Goal: Task Accomplishment & Management: Use online tool/utility

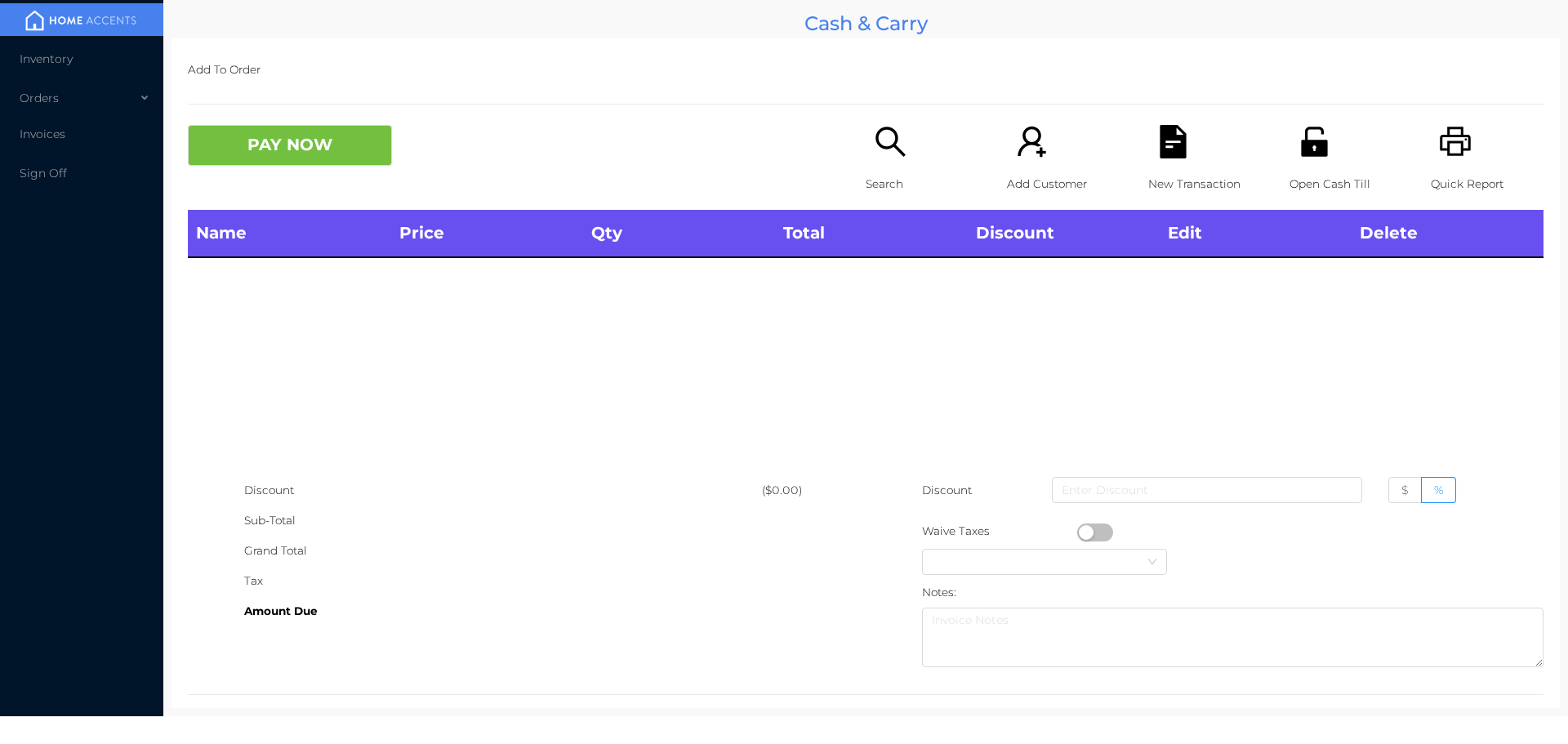
click at [1301, 152] on icon "icon: unlock" at bounding box center [1313, 141] width 26 height 30
click at [1448, 141] on icon "icon: printer" at bounding box center [1456, 141] width 34 height 34
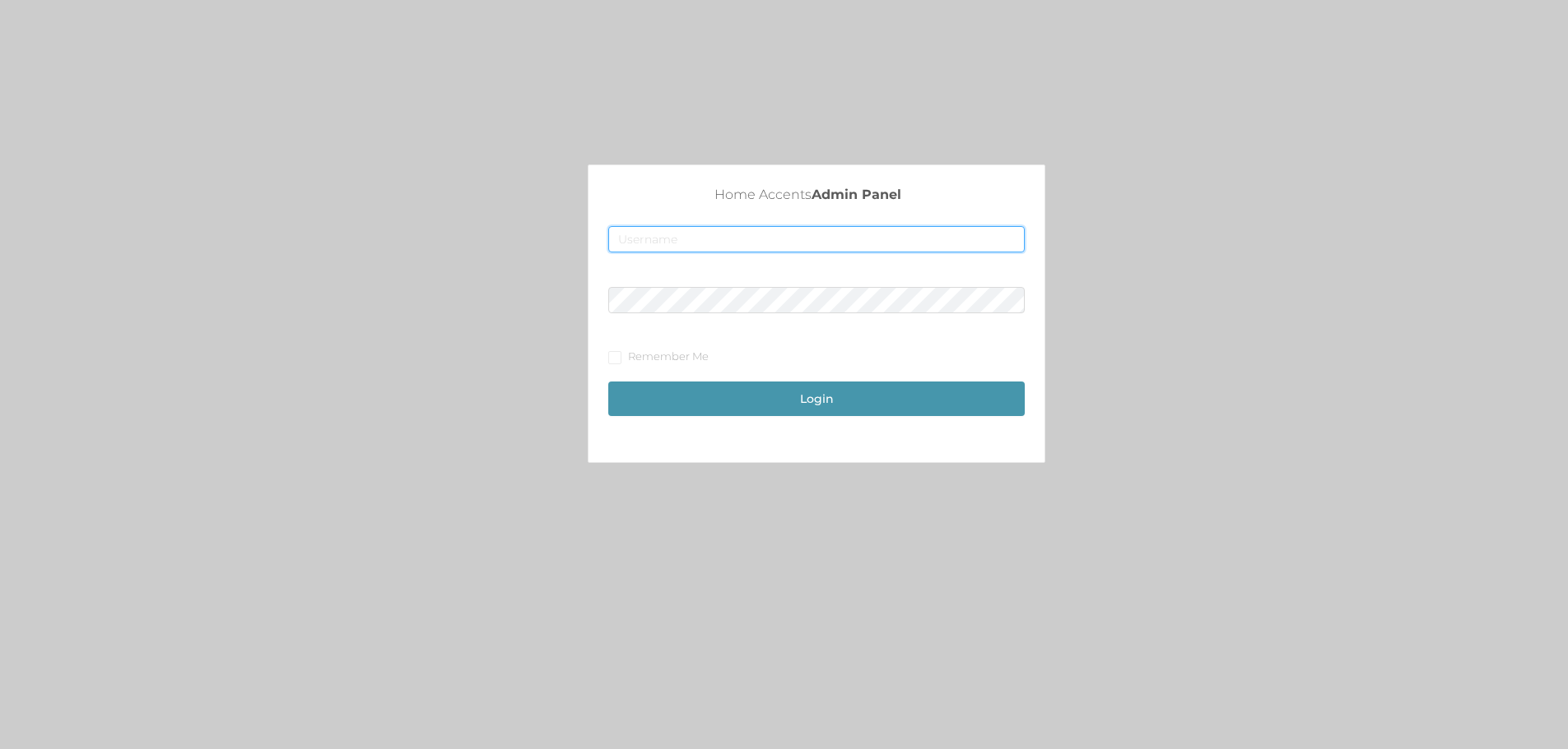
type input "[EMAIL_ADDRESS][DOMAIN_NAME]"
click at [831, 400] on button "Login" at bounding box center [816, 399] width 416 height 35
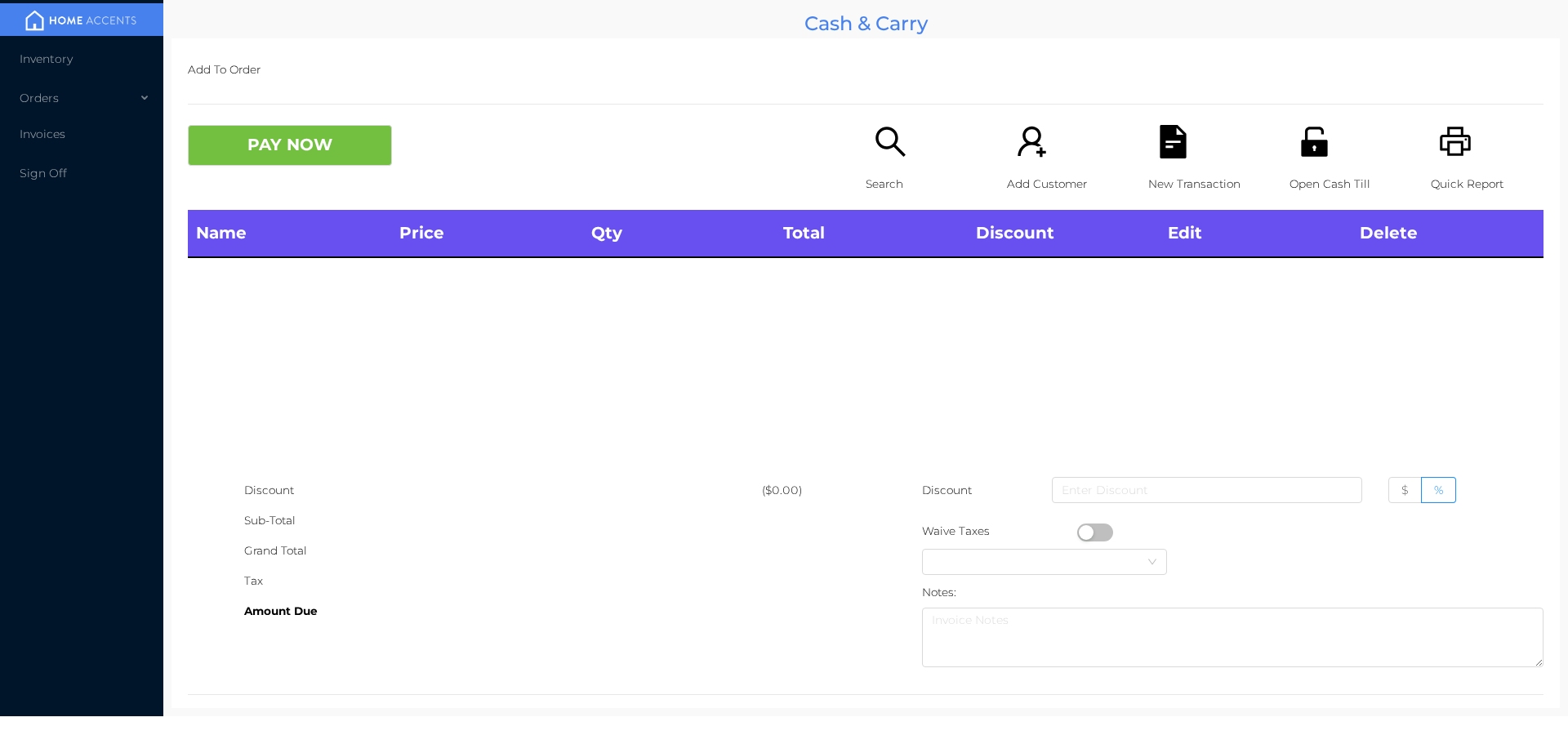
click at [1313, 147] on icon "icon: unlock" at bounding box center [1313, 141] width 26 height 30
click at [1311, 139] on icon "icon: unlock" at bounding box center [1314, 141] width 34 height 34
